Goal: Navigation & Orientation: Go to known website

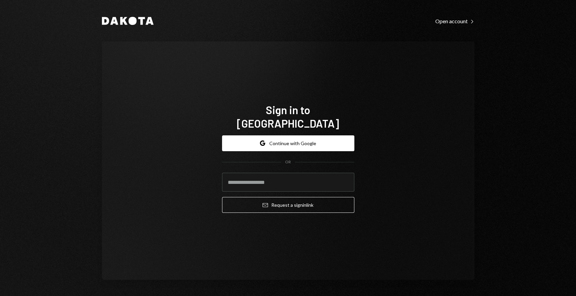
type input "**********"
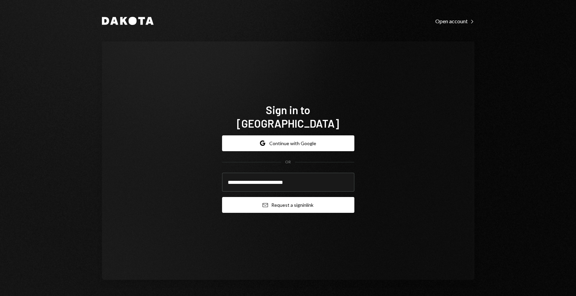
click at [283, 198] on button "Email Request a sign in link" at bounding box center [288, 205] width 132 height 16
